Goal: Task Accomplishment & Management: Manage account settings

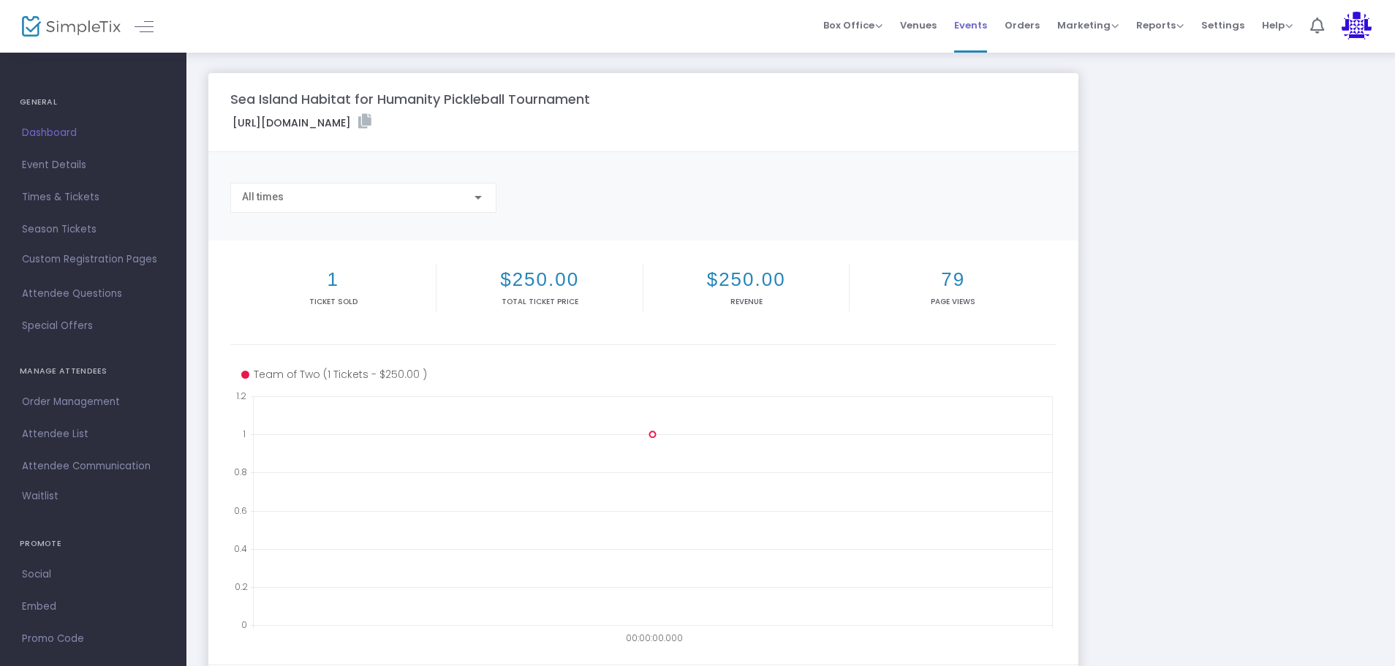
click at [986, 24] on span "Events" at bounding box center [970, 25] width 33 height 37
